Goal: Check status: Check status

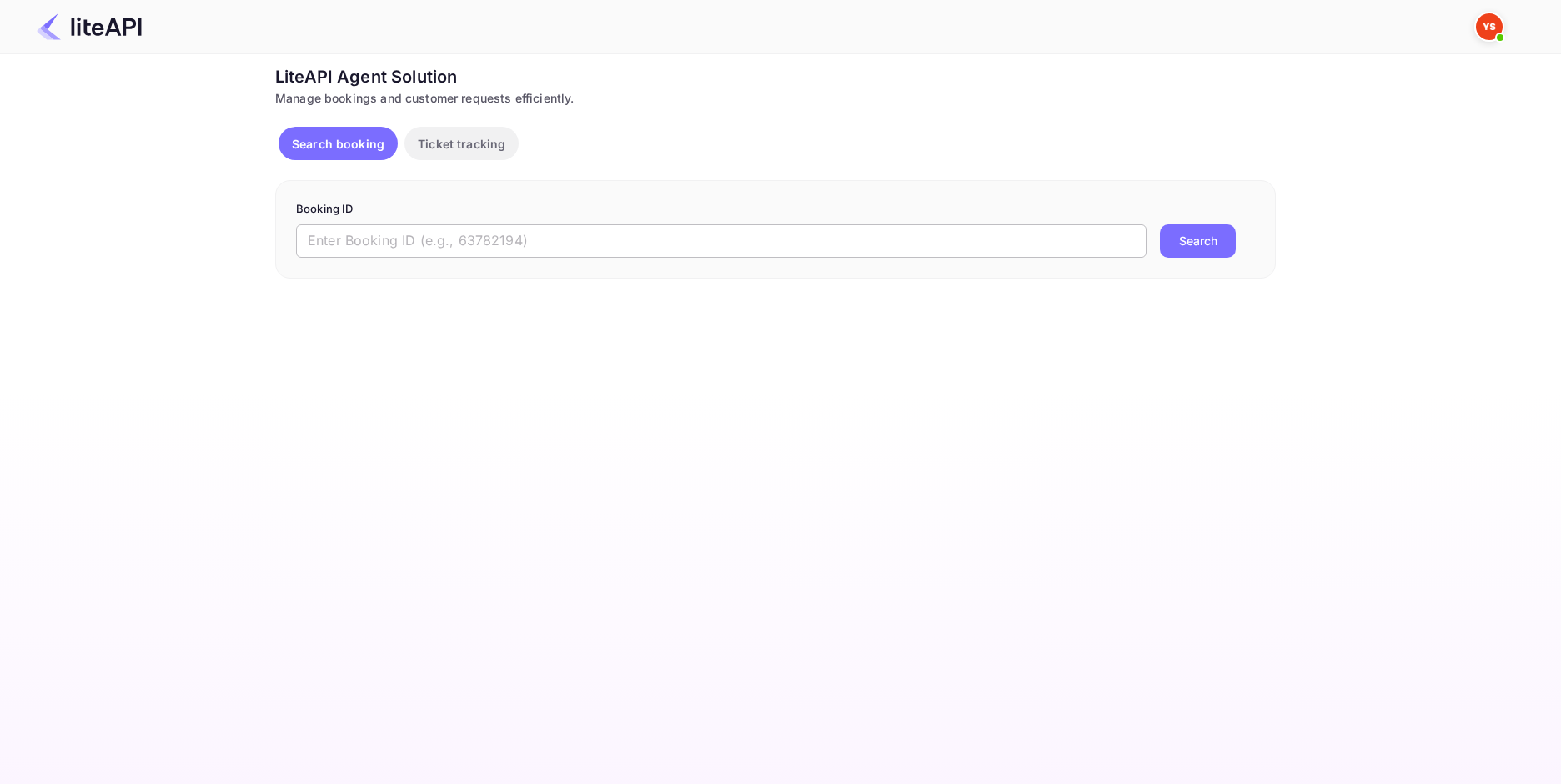
click at [422, 225] on form "Booking ID ​ Search" at bounding box center [776, 229] width 959 height 57
click at [423, 232] on input "text" at bounding box center [721, 241] width 851 height 34
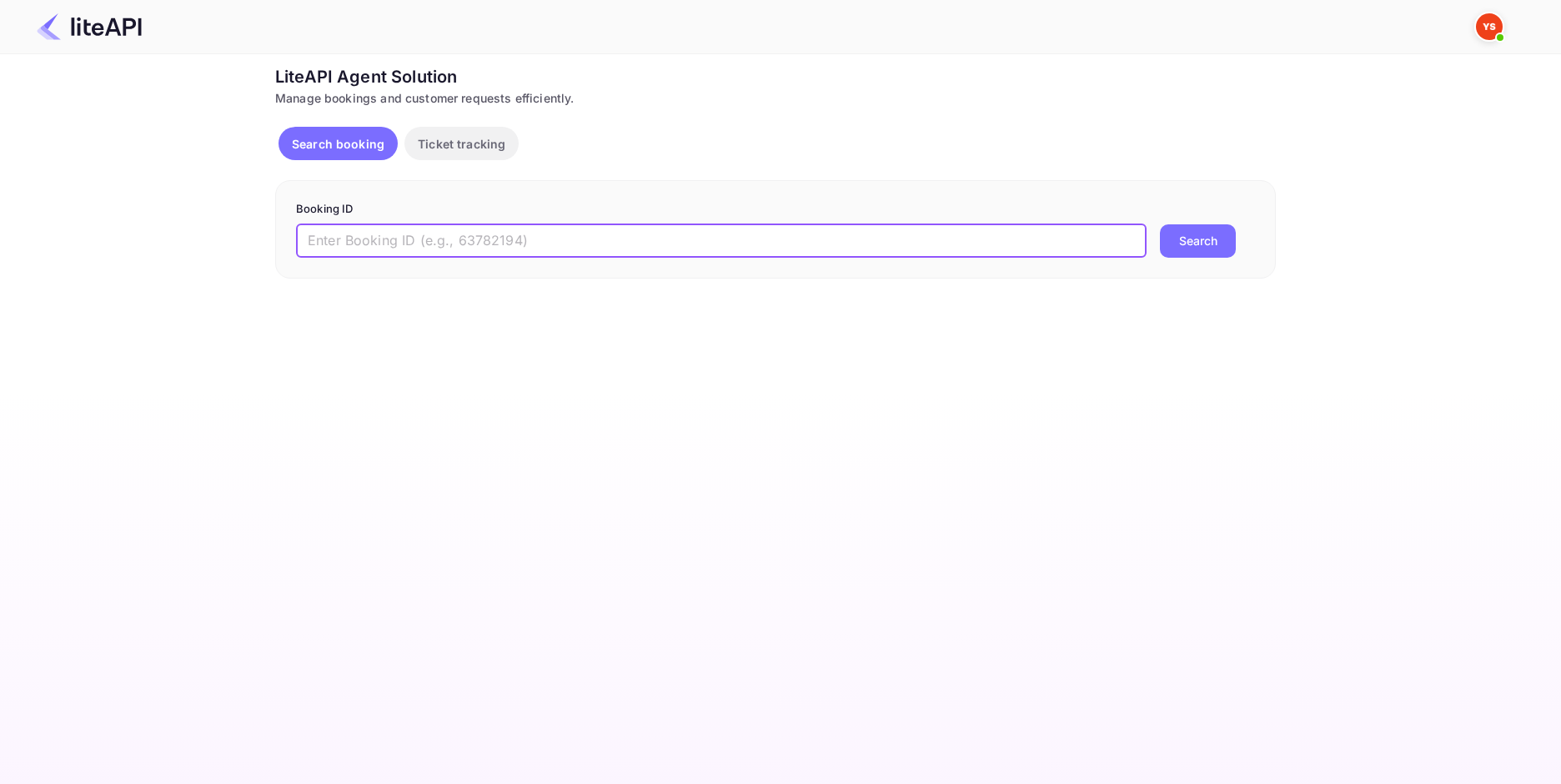
paste input "9192568"
type input "9192568"
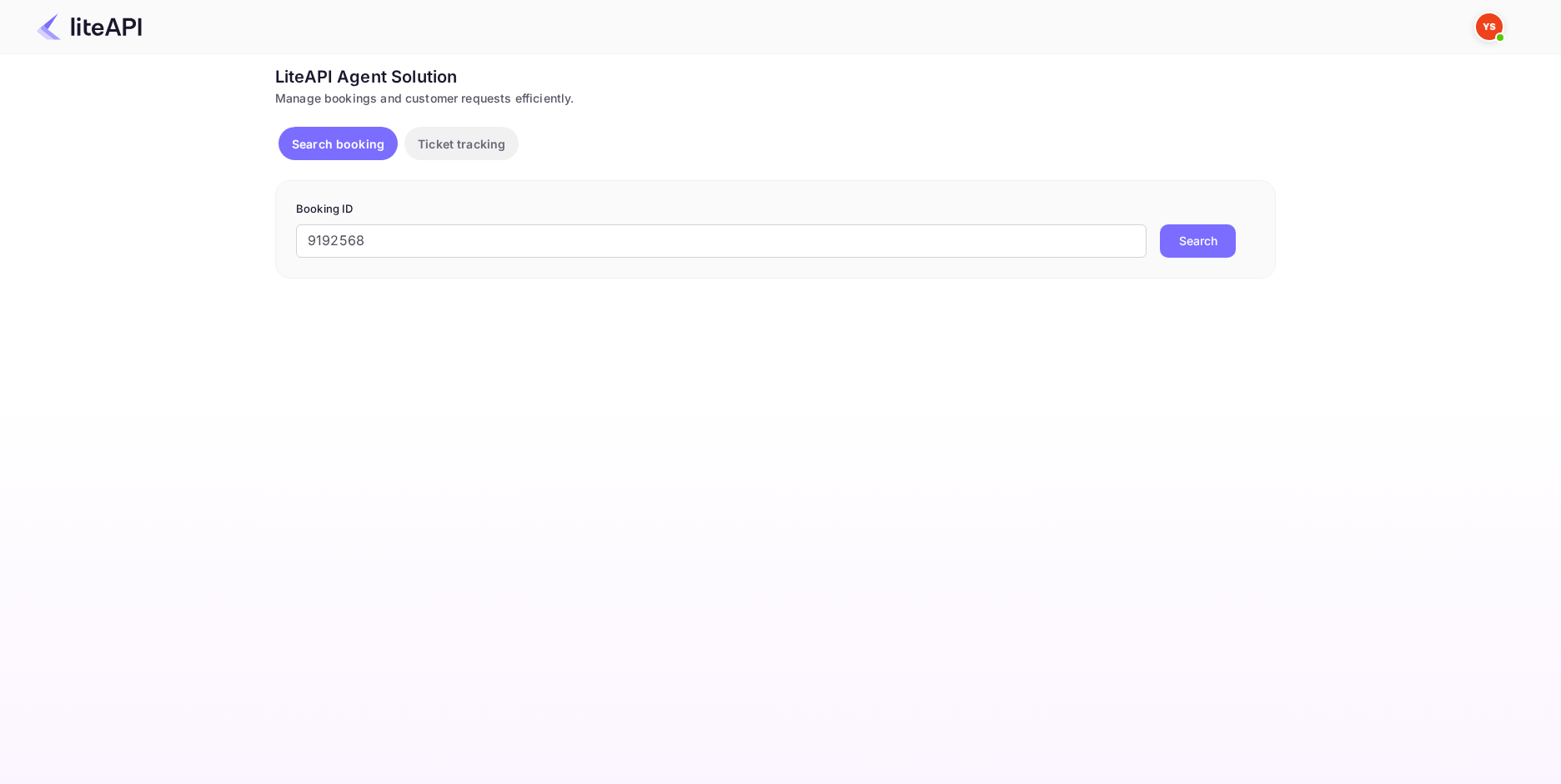
click at [1179, 243] on button "Search" at bounding box center [1198, 241] width 76 height 34
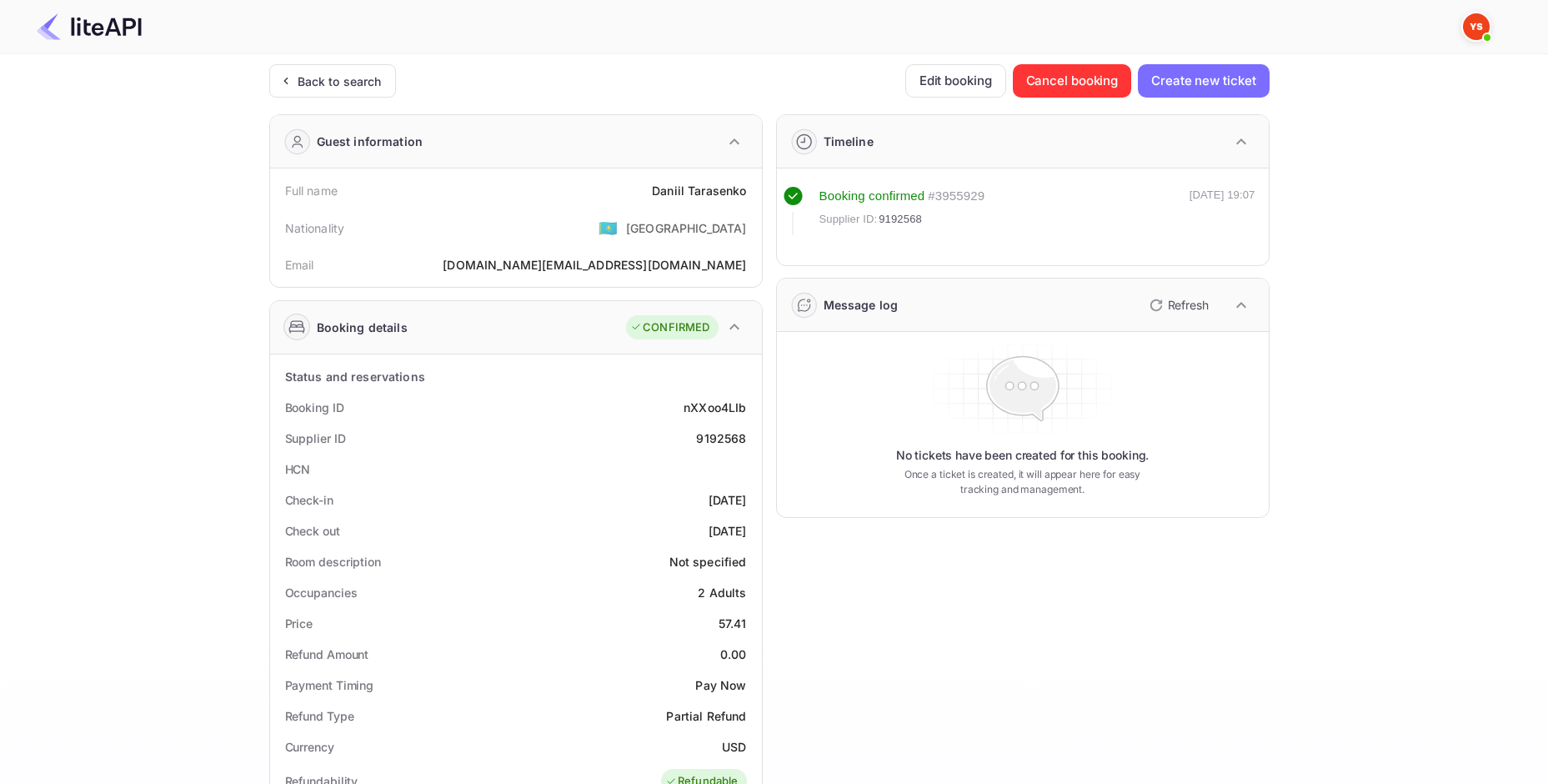
click at [1197, 664] on div "Timeline Booking confirmed # 3955929 Supplier ID: 9192568 [DATE] 19:07 Message …" at bounding box center [1017, 693] width 507 height 1184
click at [320, 83] on div "Back to search" at bounding box center [340, 81] width 84 height 18
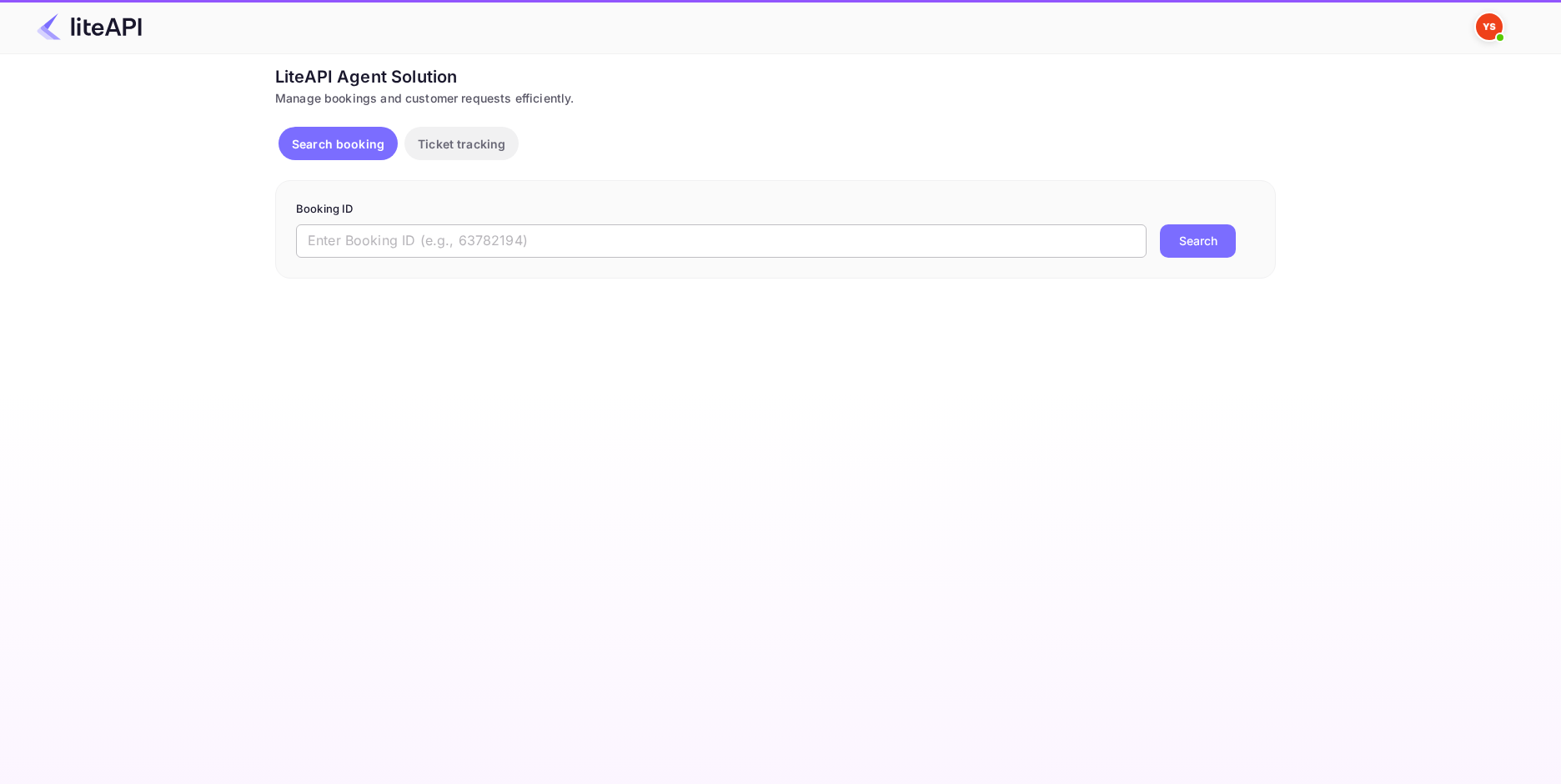
click at [462, 233] on input "text" at bounding box center [721, 241] width 851 height 34
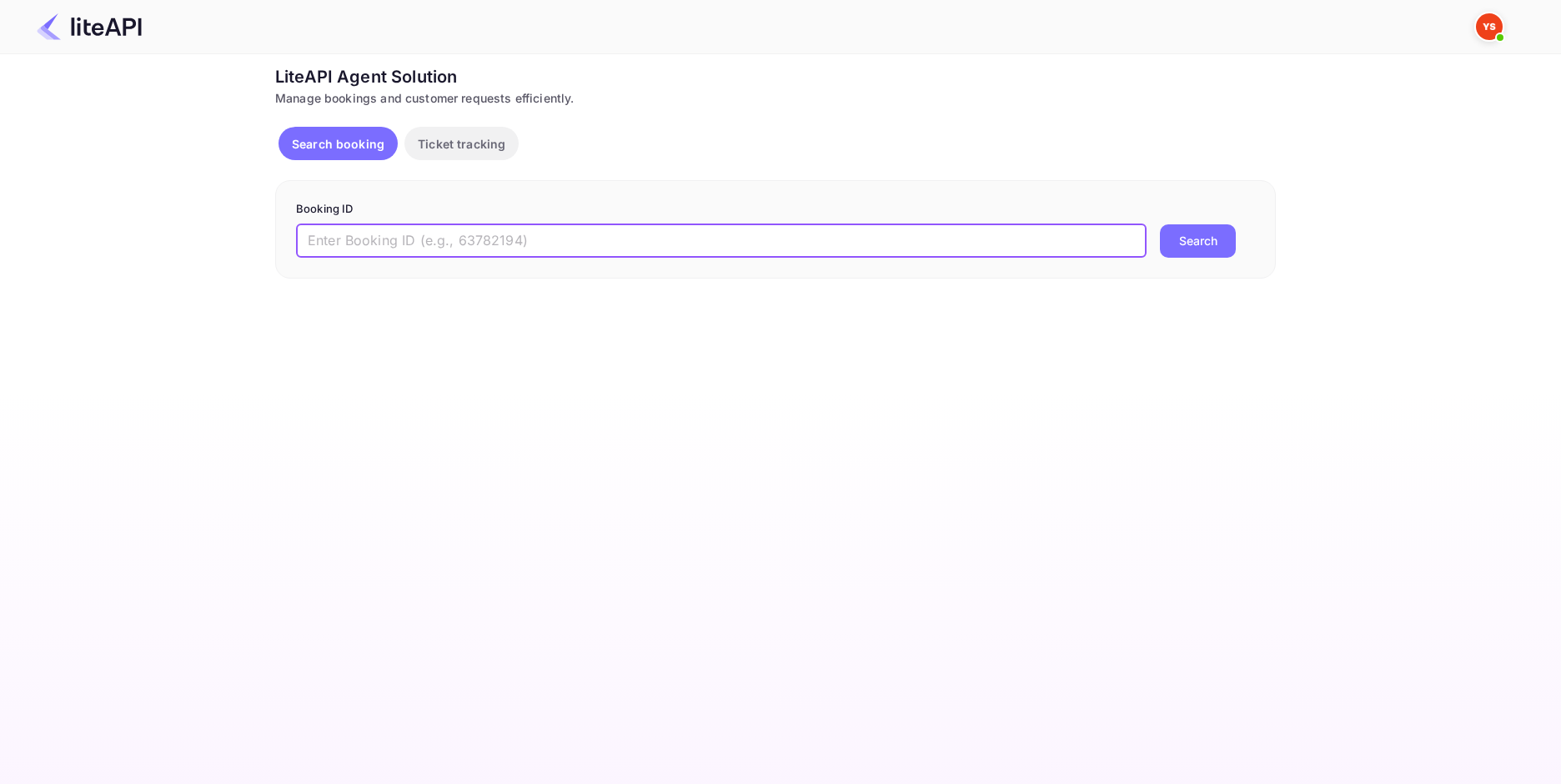
paste input "9192568"
type input "9192568"
click at [1205, 249] on button "Search" at bounding box center [1198, 241] width 76 height 34
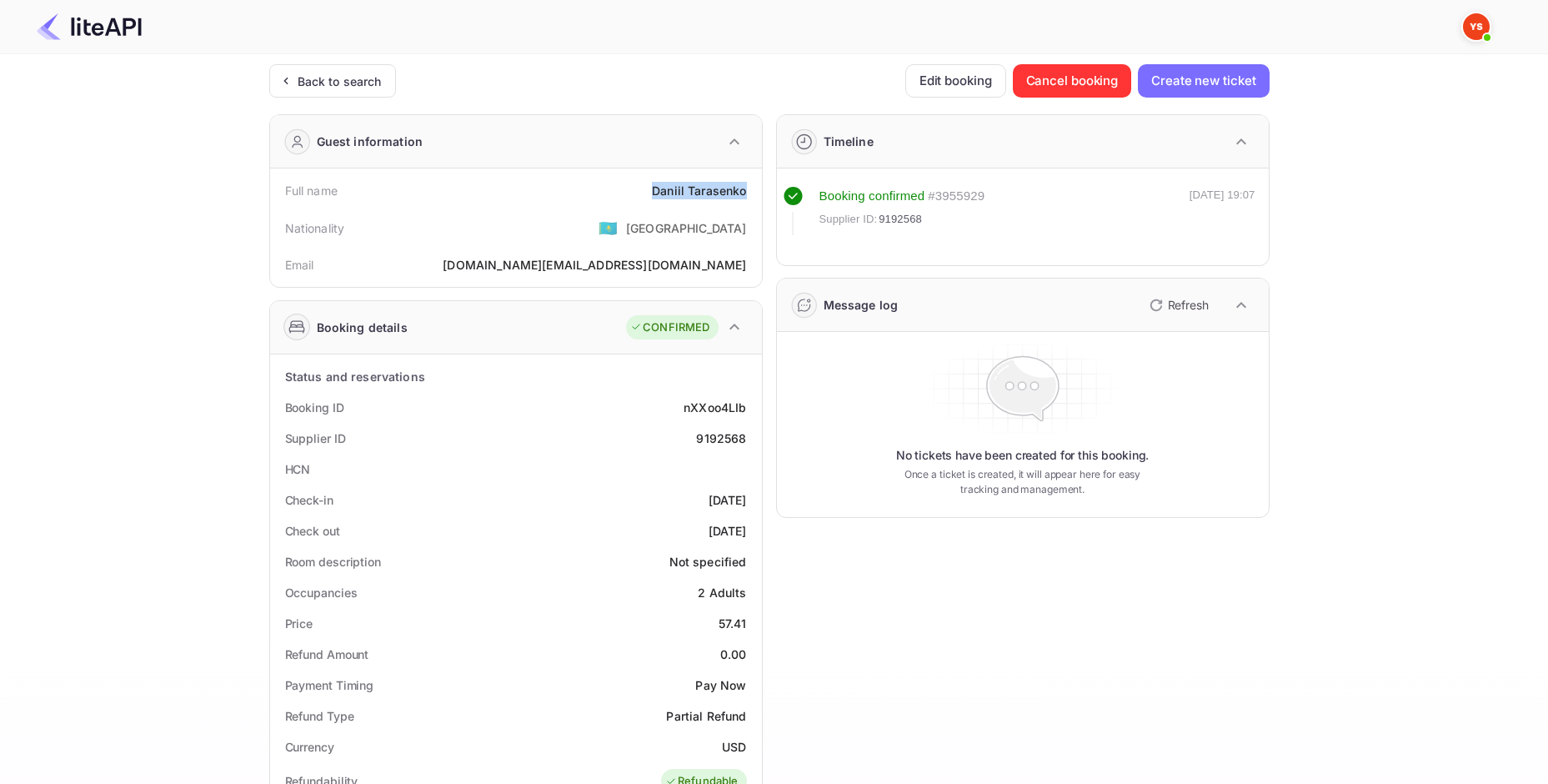
drag, startPoint x: 651, startPoint y: 187, endPoint x: 745, endPoint y: 192, distance: 94.1
click at [745, 192] on div "Full name [PERSON_NAME]" at bounding box center [516, 191] width 479 height 31
copy div "[PERSON_NAME]"
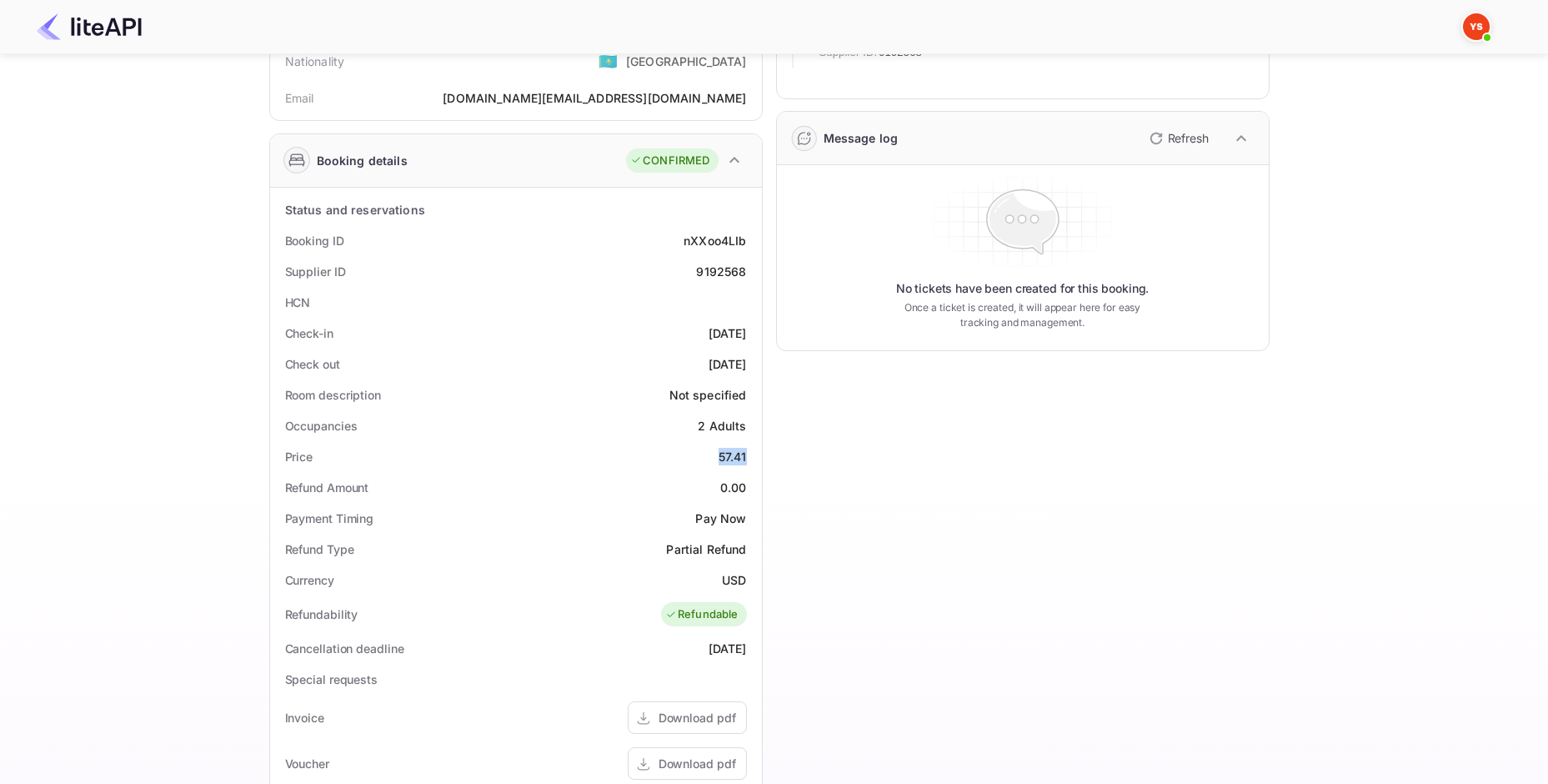
drag, startPoint x: 713, startPoint y: 452, endPoint x: 747, endPoint y: 452, distance: 34.0
click at [747, 452] on div "Price 57.41" at bounding box center [516, 456] width 479 height 31
copy div "57.41"
drag, startPoint x: 724, startPoint y: 573, endPoint x: 750, endPoint y: 577, distance: 26.3
click at [750, 577] on div "Currency USD" at bounding box center [516, 579] width 479 height 31
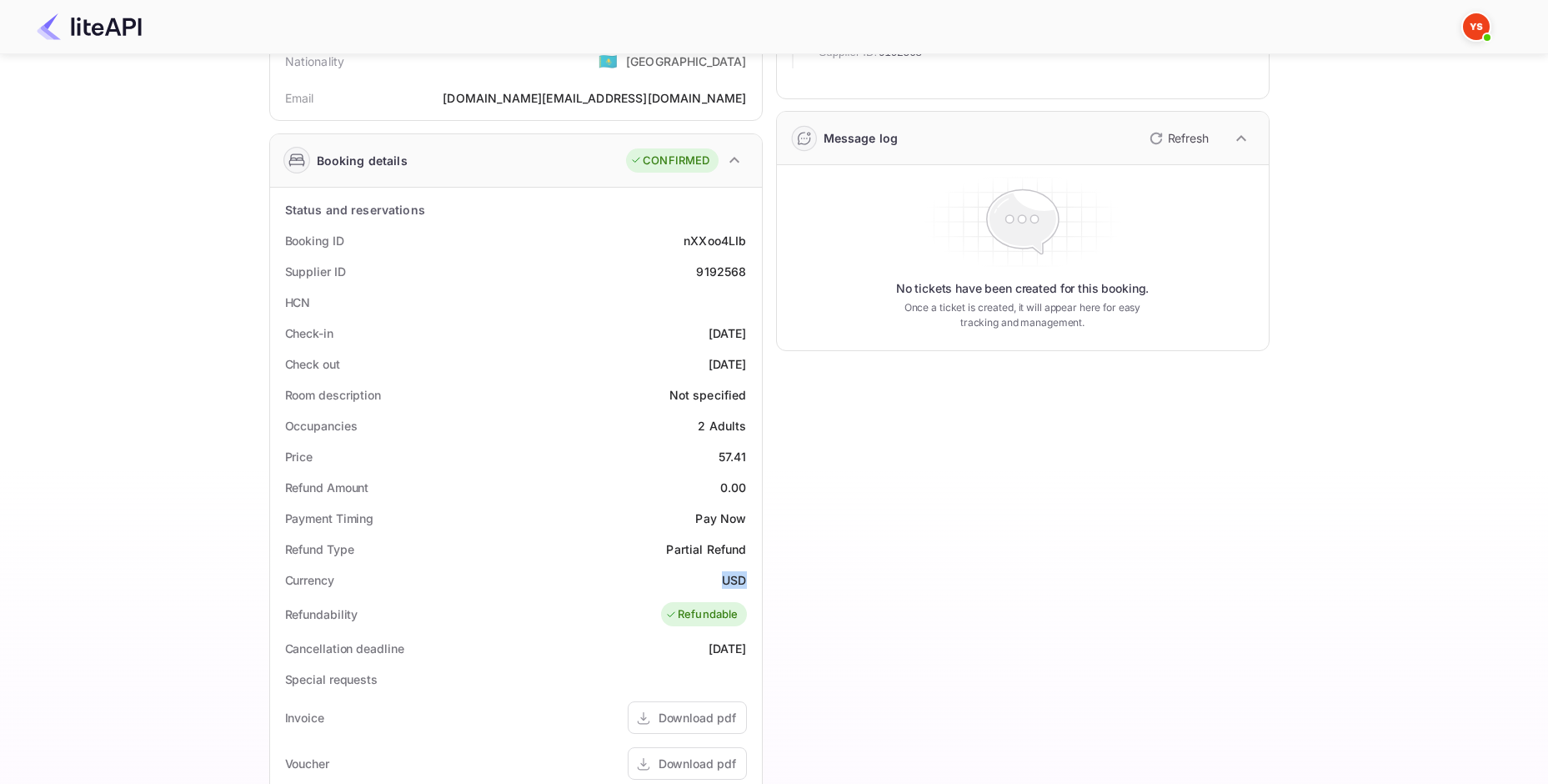
copy div "USD"
